Goal: Task Accomplishment & Management: Manage account settings

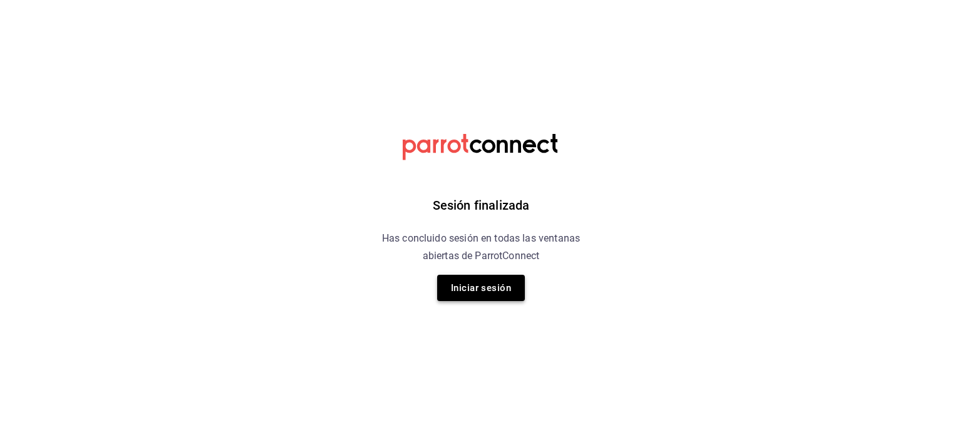
click at [466, 284] on button "Iniciar sesión" at bounding box center [481, 288] width 88 height 26
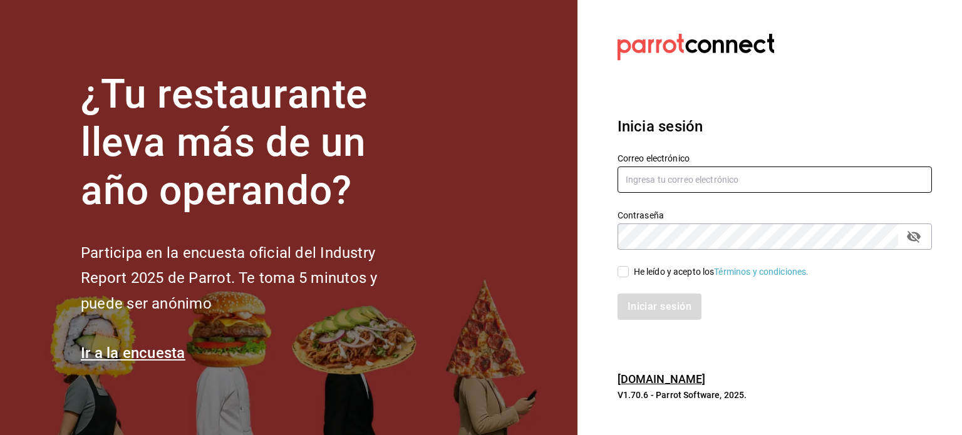
click at [635, 185] on input "text" at bounding box center [775, 180] width 314 height 26
